Goal: Transaction & Acquisition: Purchase product/service

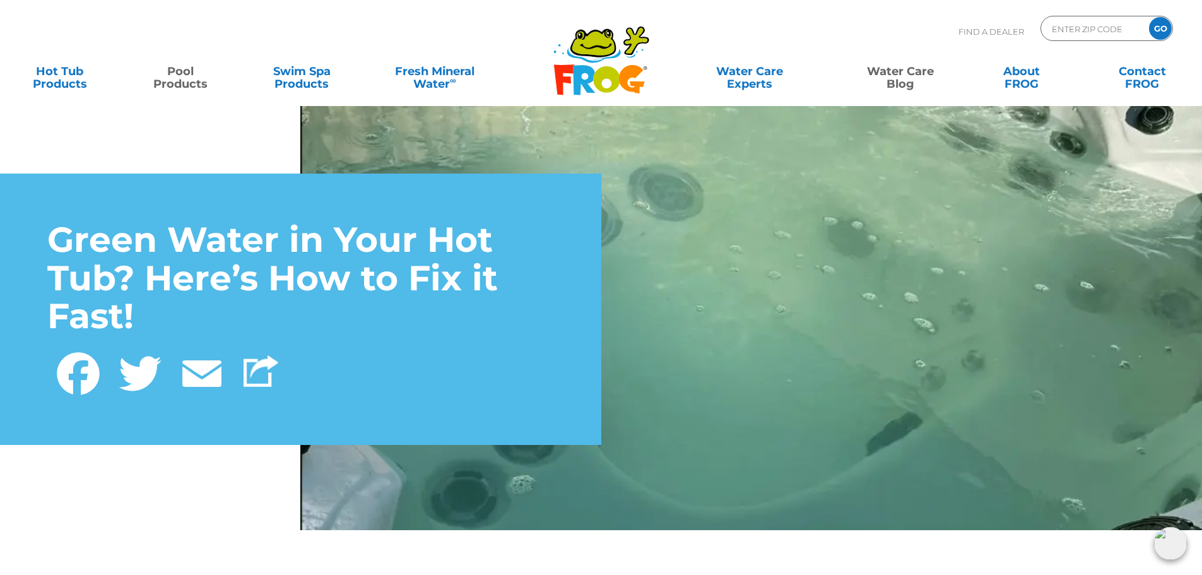
drag, startPoint x: 0, startPoint y: 0, endPoint x: 170, endPoint y: 89, distance: 191.7
click at [170, 84] on link "Pool Products" at bounding box center [181, 71] width 94 height 25
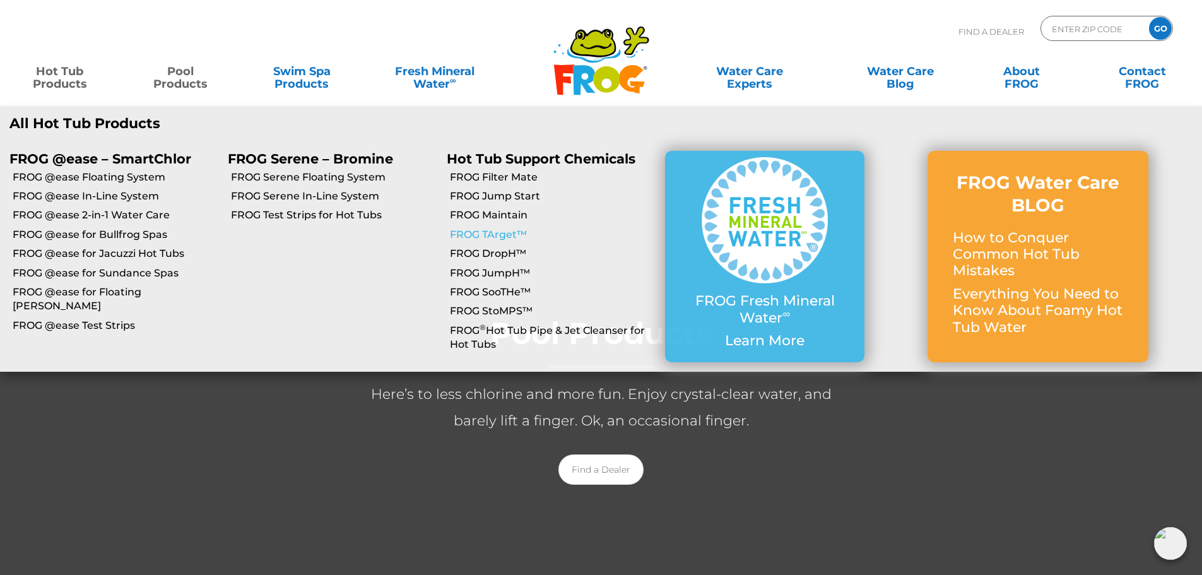
click at [517, 232] on link "FROG TArget™" at bounding box center [553, 235] width 206 height 14
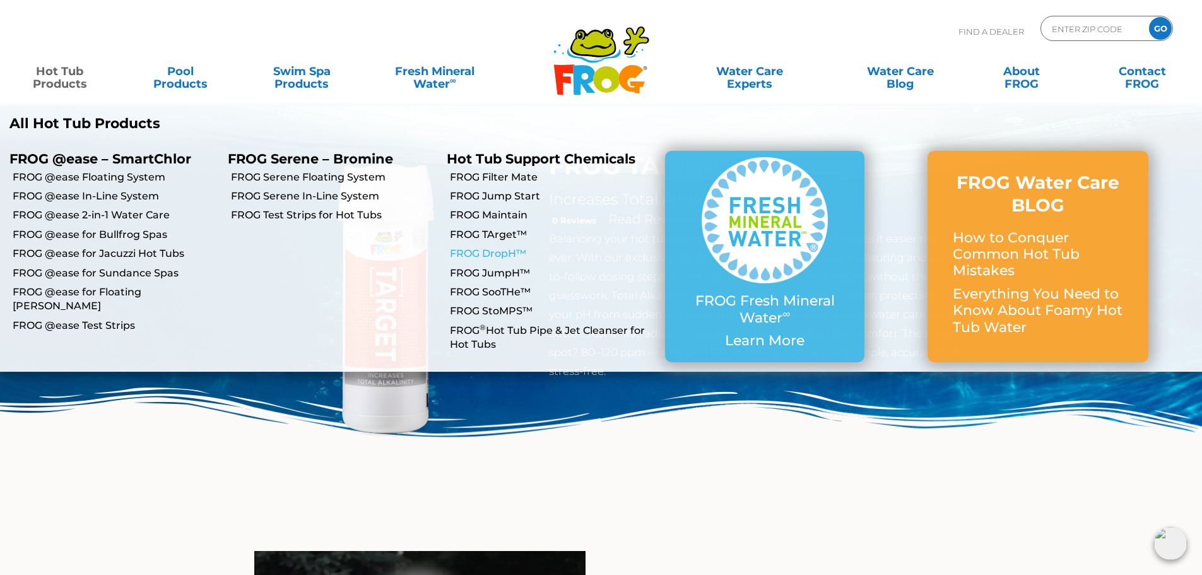
click at [504, 252] on link "FROG DropH™" at bounding box center [553, 254] width 206 height 14
